Goal: Task Accomplishment & Management: Complete application form

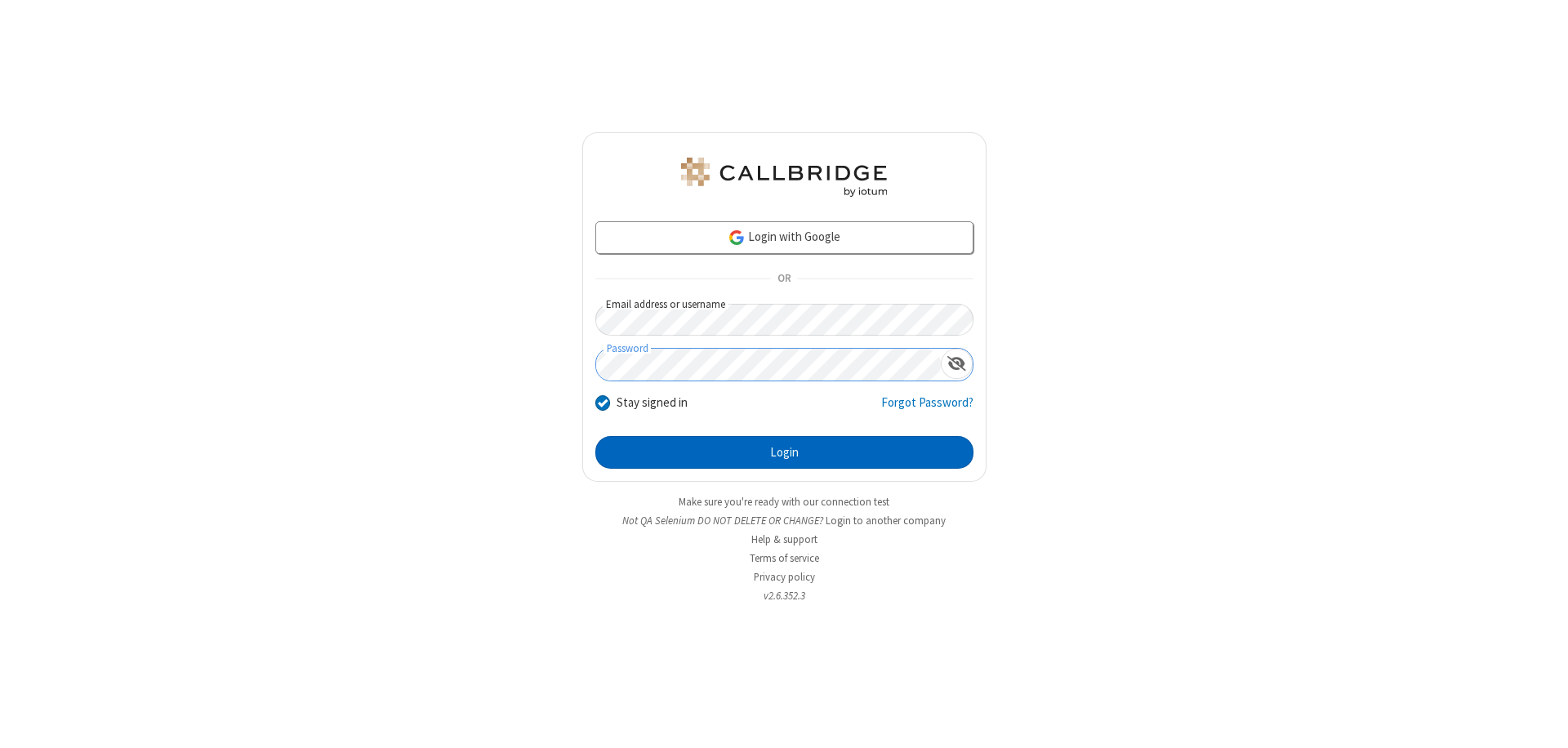
click at [784, 452] on button "Login" at bounding box center [784, 452] width 378 height 32
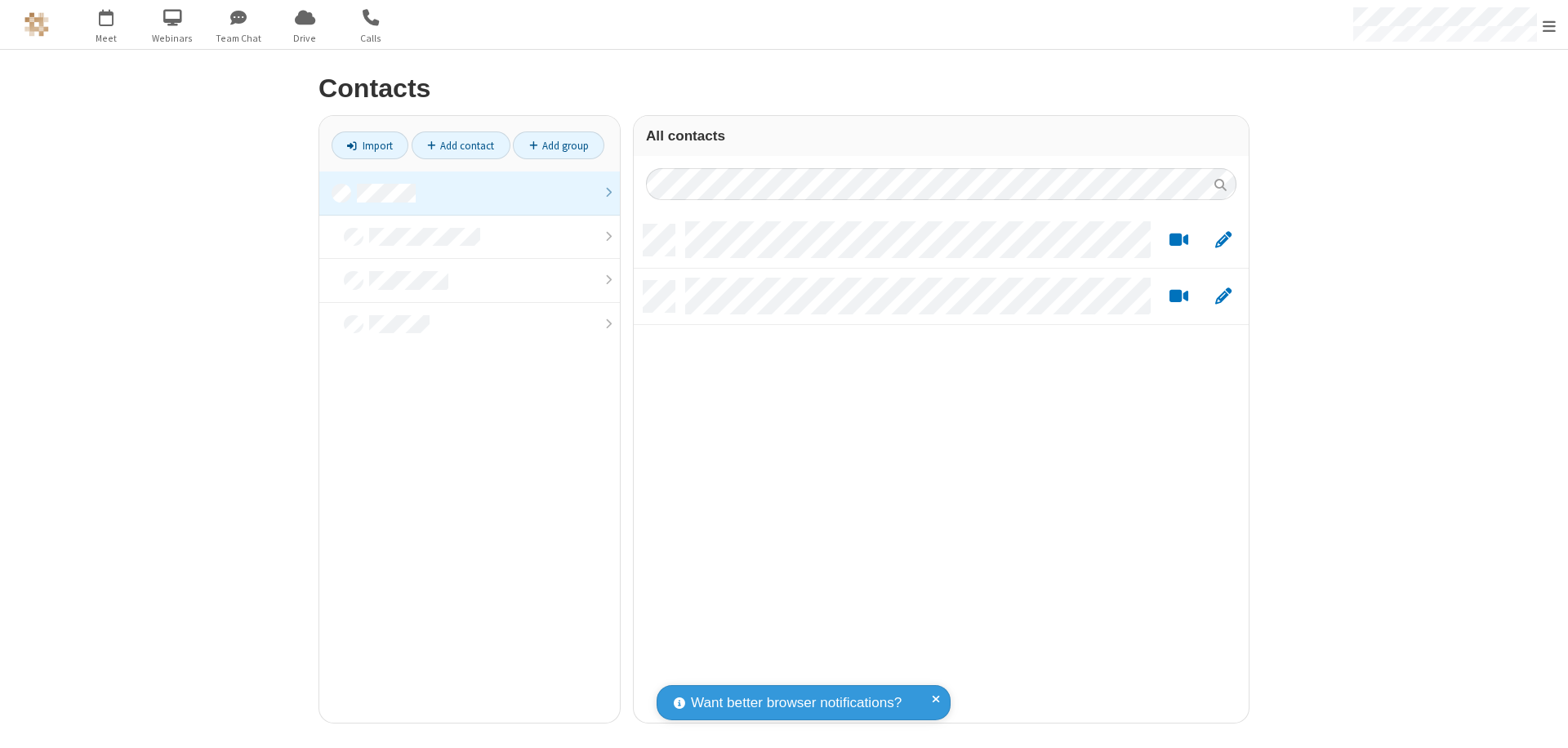
scroll to position [498, 603]
click at [470, 193] on link at bounding box center [470, 193] width 301 height 44
click at [461, 145] on link "Add contact" at bounding box center [461, 145] width 99 height 27
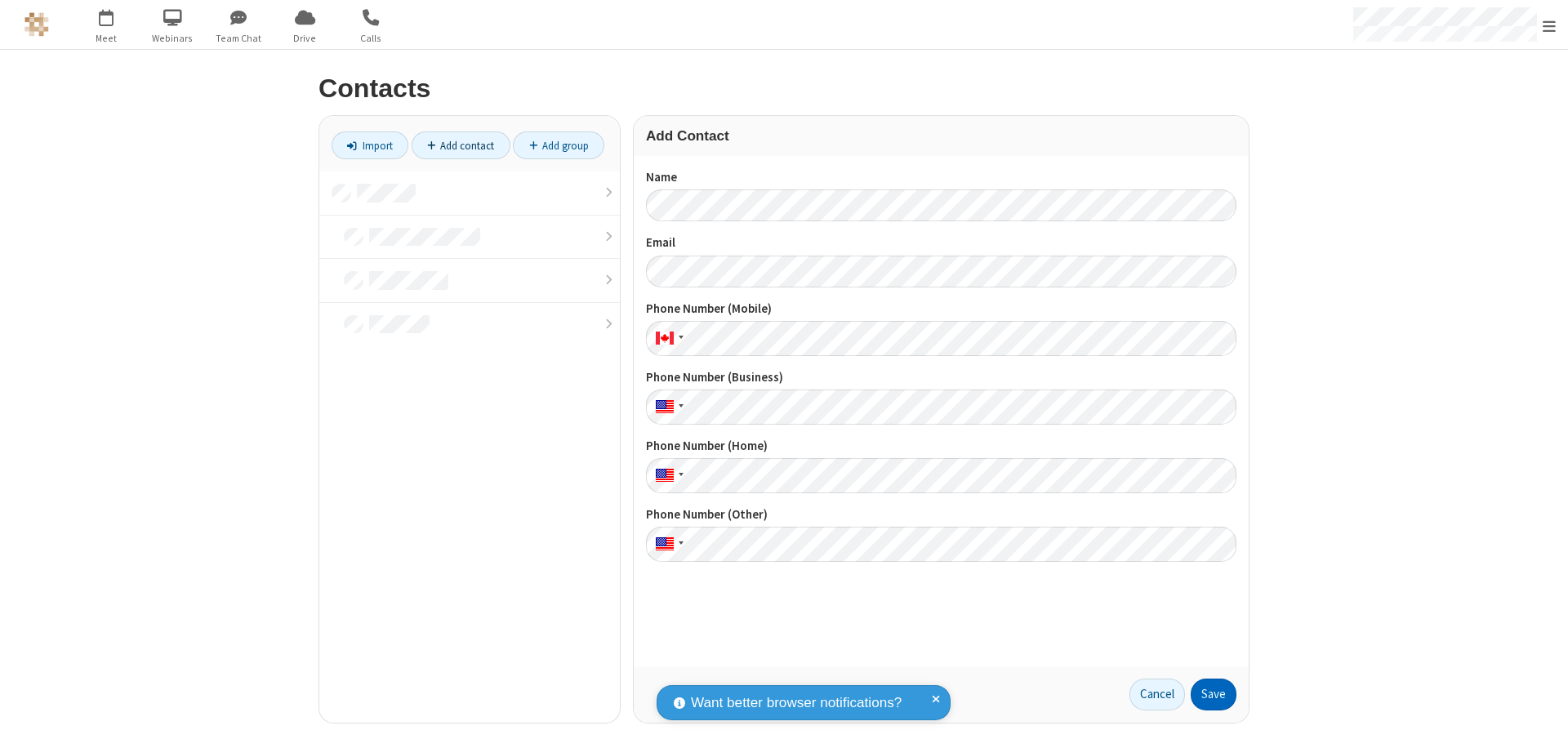
click at [1214, 694] on button "Save" at bounding box center [1213, 694] width 46 height 32
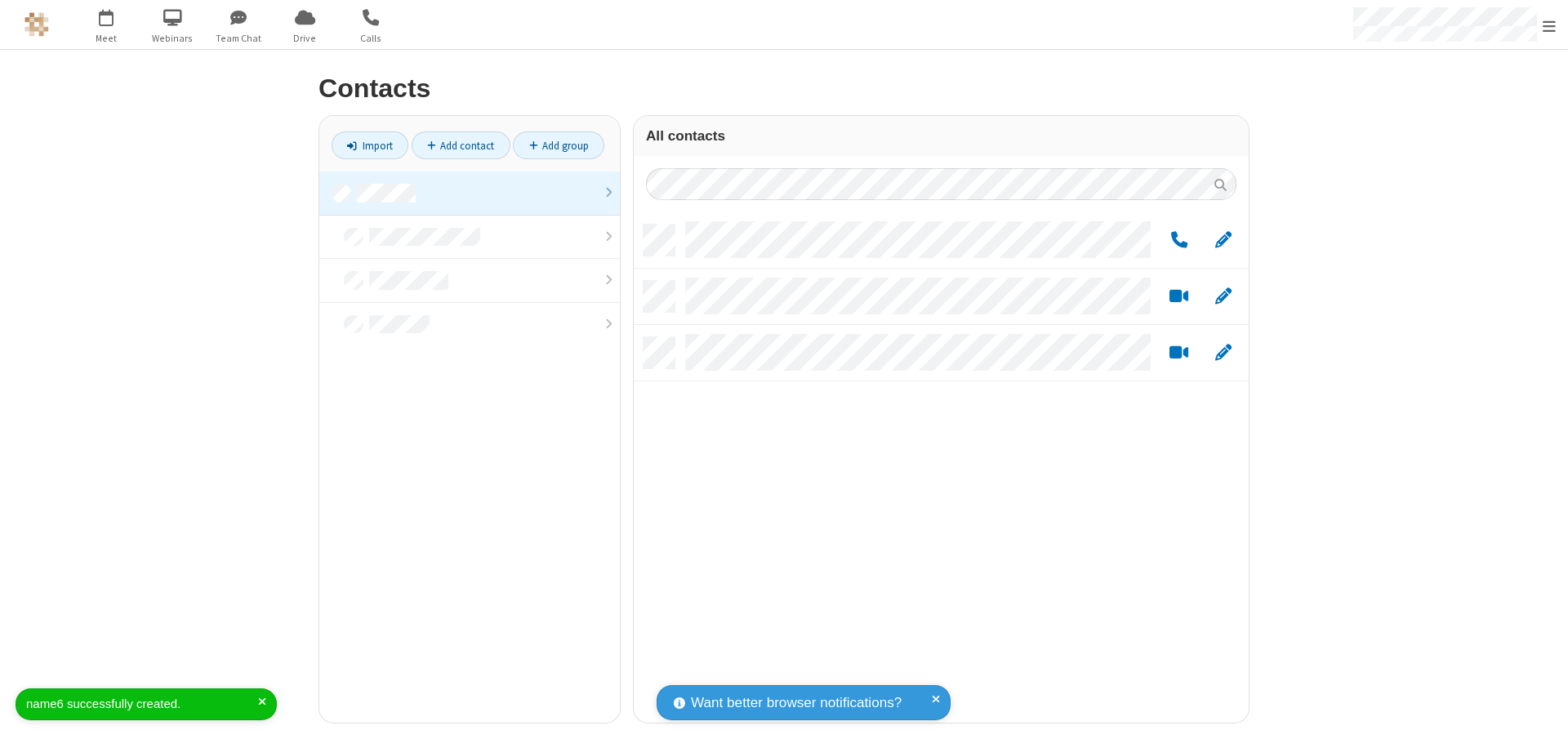
scroll to position [498, 603]
